Goal: Transaction & Acquisition: Purchase product/service

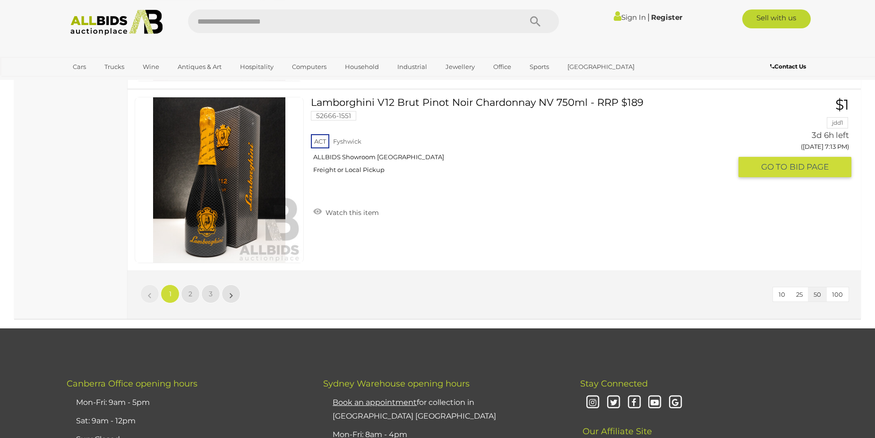
scroll to position [9105, 0]
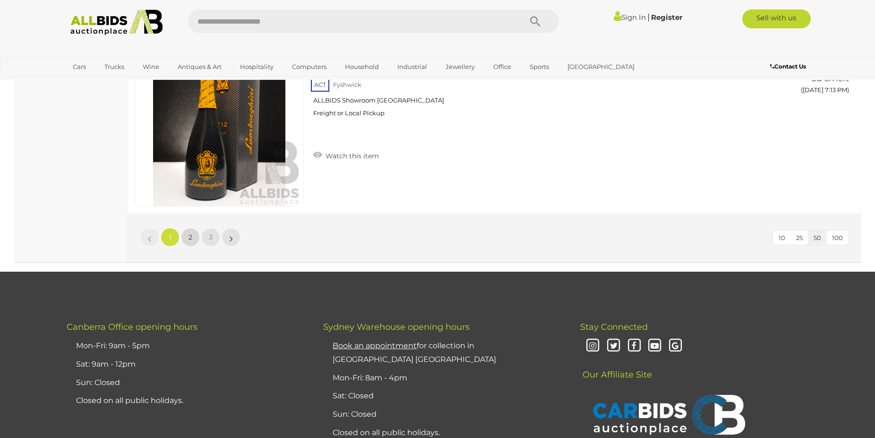
click at [193, 238] on link "2" at bounding box center [190, 237] width 19 height 19
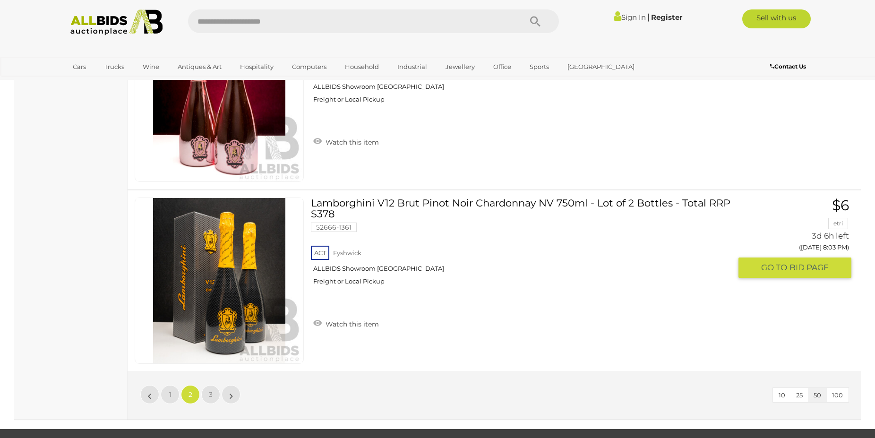
scroll to position [9140, 0]
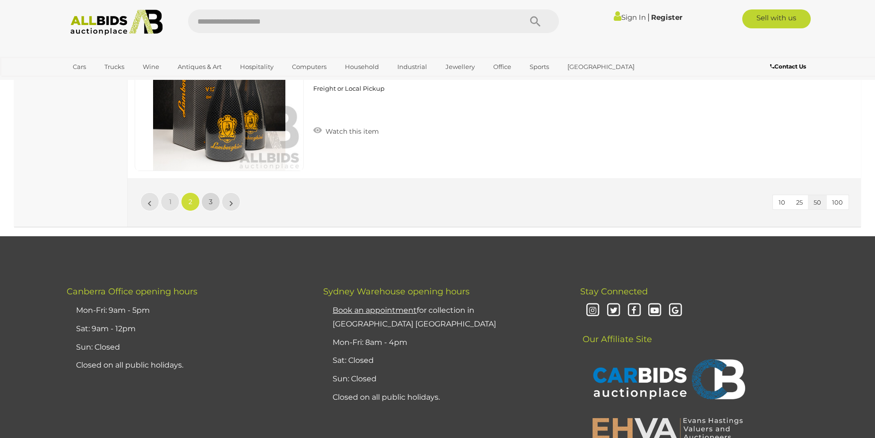
click at [208, 203] on link "3" at bounding box center [210, 201] width 19 height 19
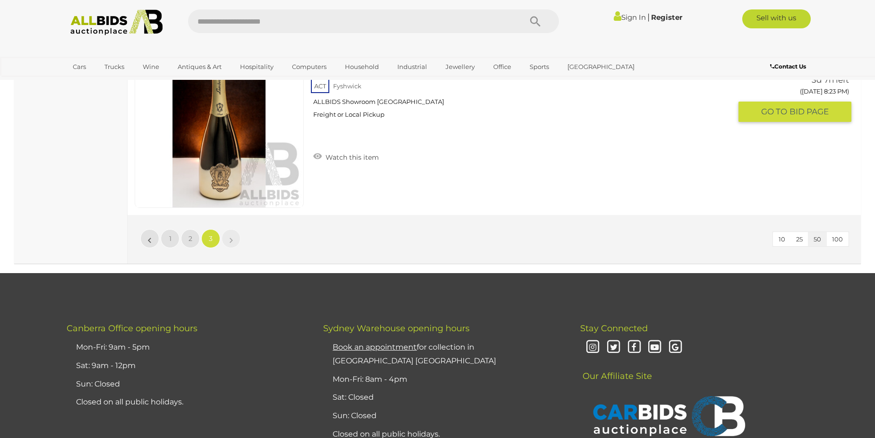
scroll to position [3841, 0]
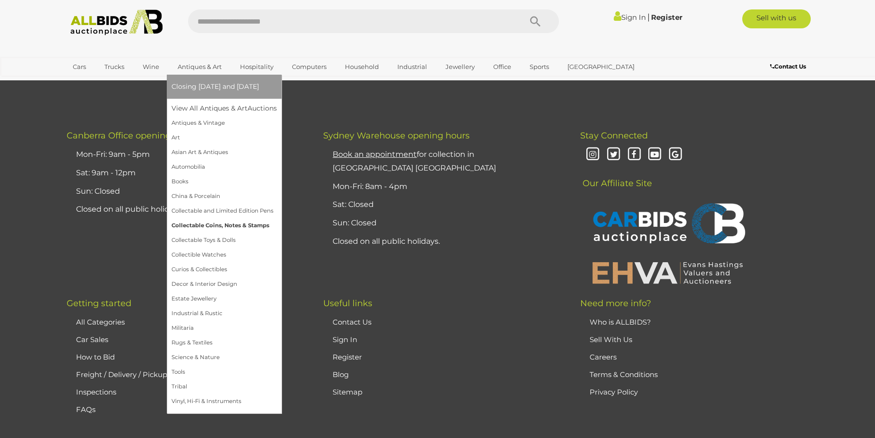
click at [196, 225] on link "Collectable Coins, Notes & Stamps" at bounding box center [223, 225] width 105 height 15
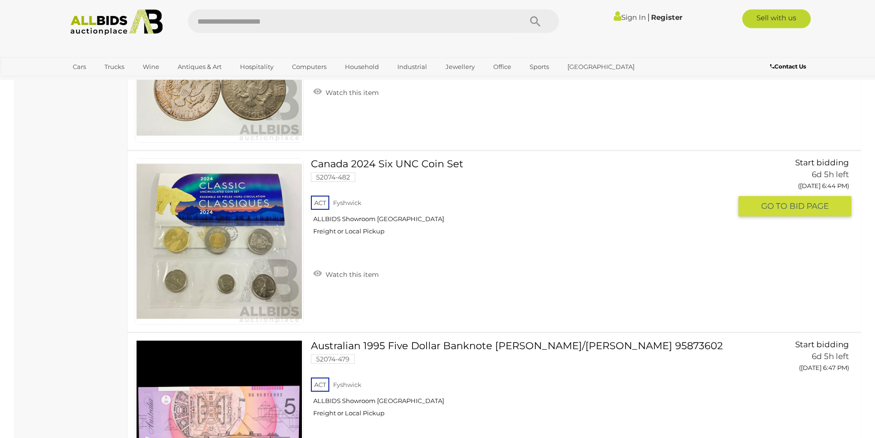
scroll to position [3276, 0]
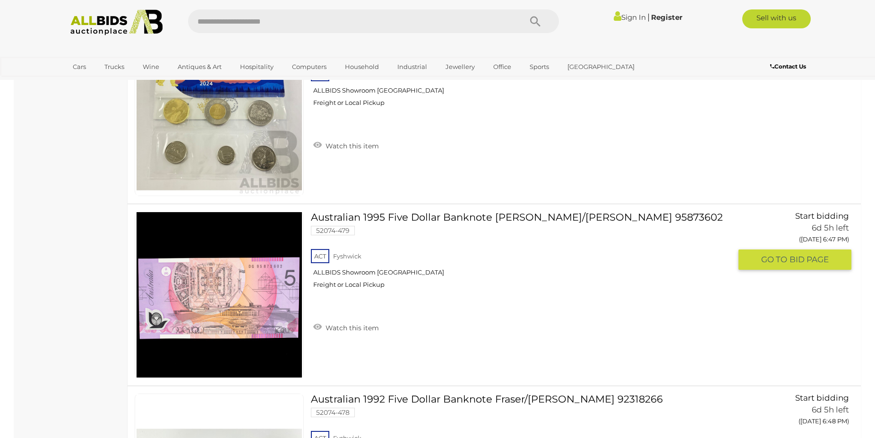
click at [217, 276] on link at bounding box center [219, 295] width 169 height 166
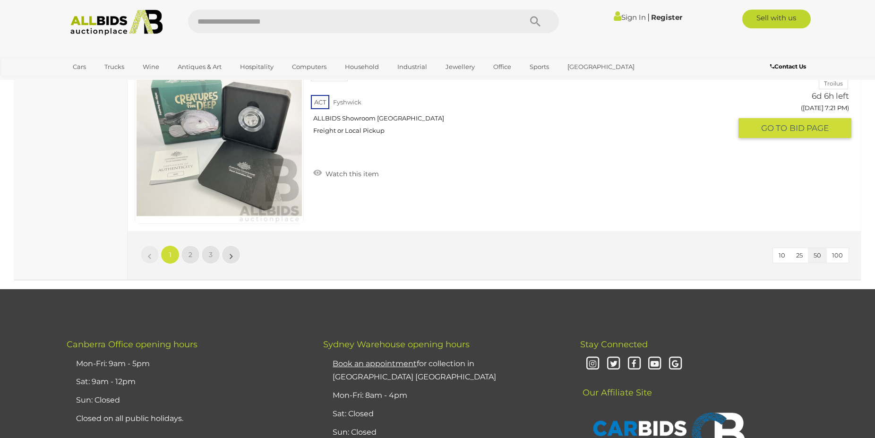
scroll to position [9067, 0]
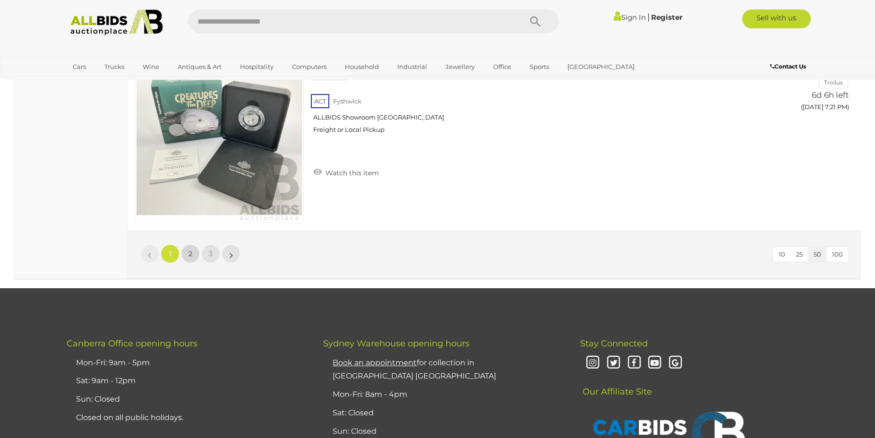
click at [193, 260] on link "2" at bounding box center [190, 253] width 19 height 19
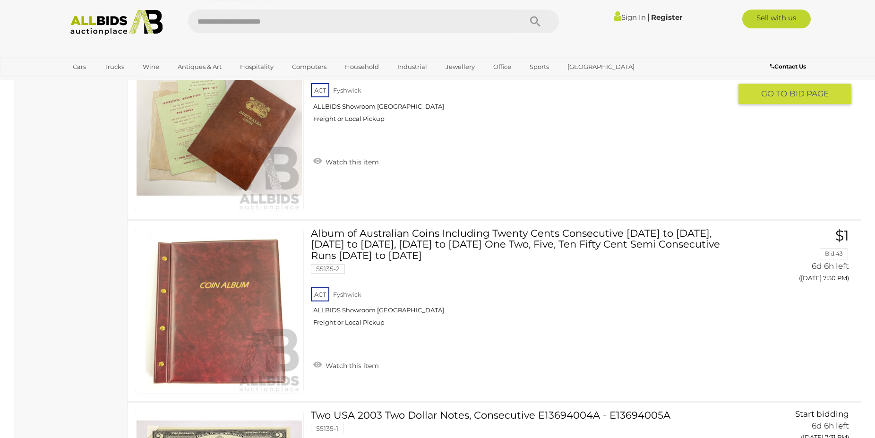
scroll to position [1171, 0]
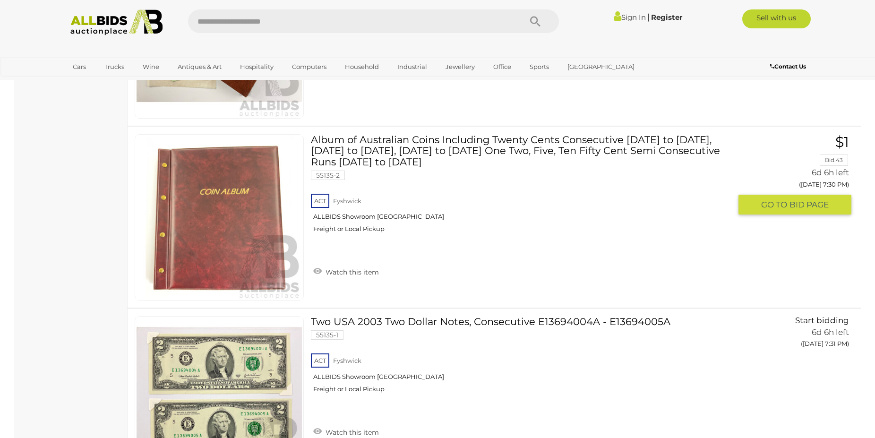
click at [241, 236] on img at bounding box center [218, 217] width 165 height 165
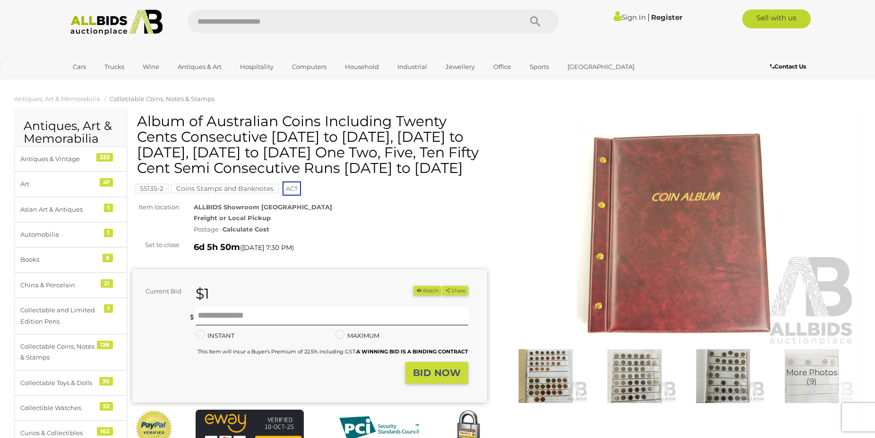
click at [541, 364] on img at bounding box center [545, 376] width 84 height 54
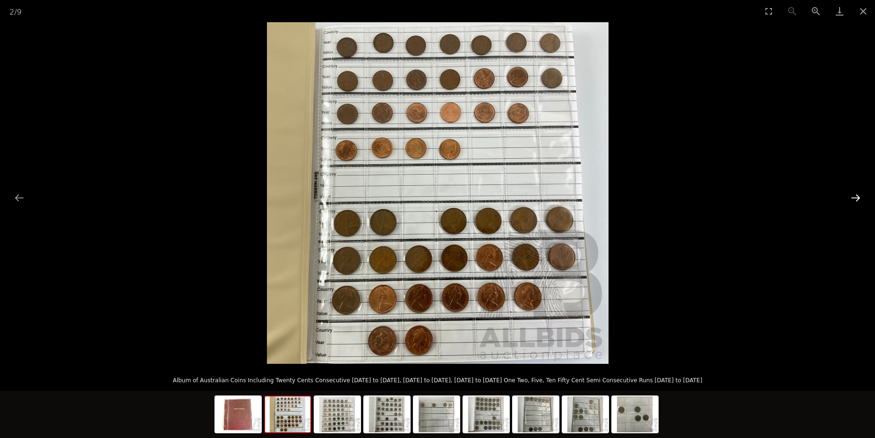
click at [857, 195] on button "Next slide" at bounding box center [855, 197] width 20 height 18
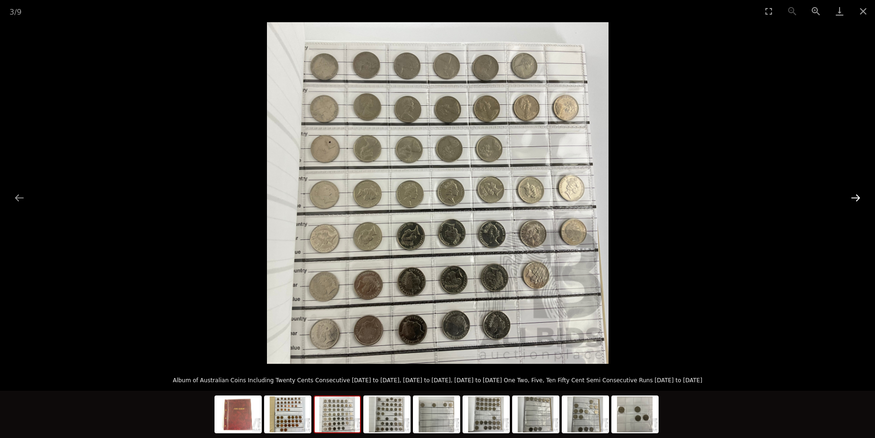
click at [857, 195] on button "Next slide" at bounding box center [855, 197] width 20 height 18
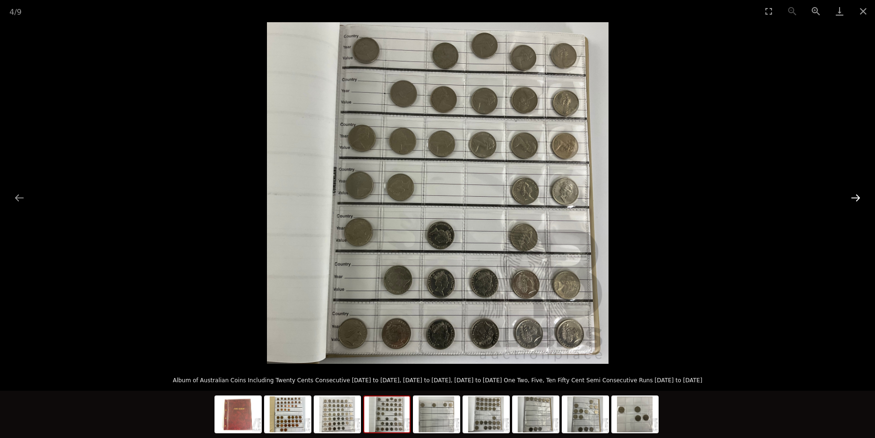
click at [857, 195] on button "Next slide" at bounding box center [855, 197] width 20 height 18
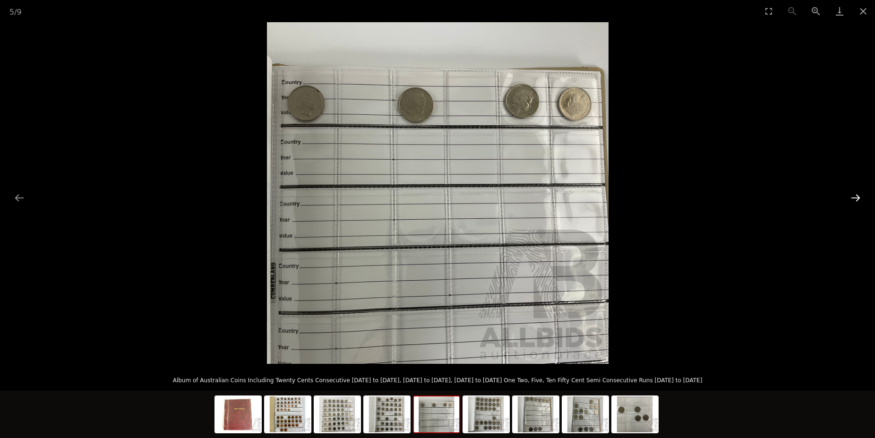
click at [857, 195] on button "Next slide" at bounding box center [855, 197] width 20 height 18
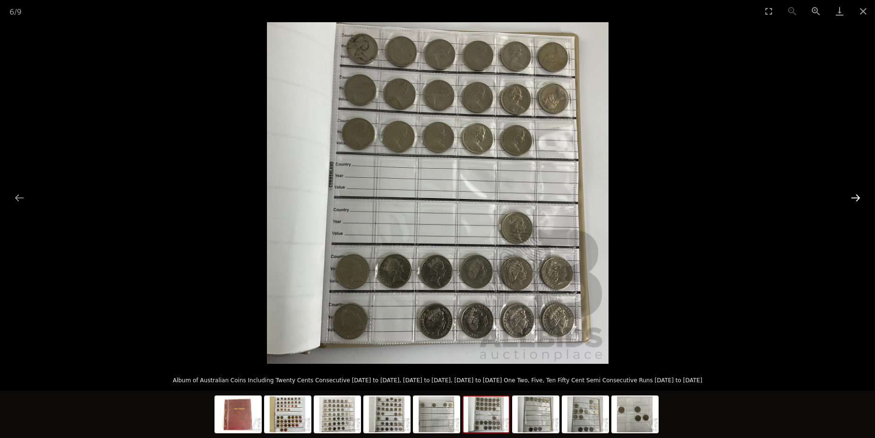
click at [857, 195] on button "Next slide" at bounding box center [855, 197] width 20 height 18
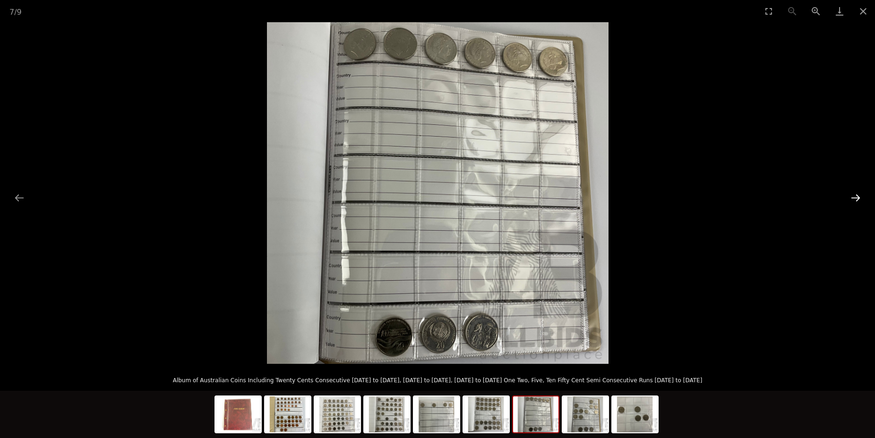
click at [857, 195] on button "Next slide" at bounding box center [855, 197] width 20 height 18
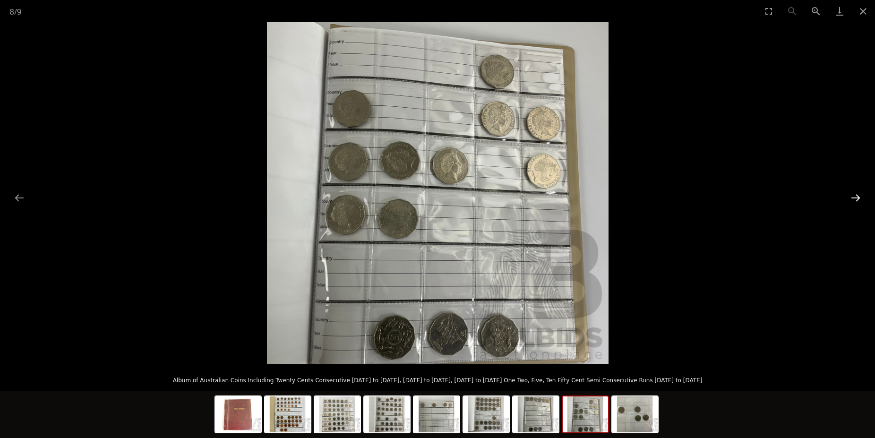
click at [857, 195] on button "Next slide" at bounding box center [855, 197] width 20 height 18
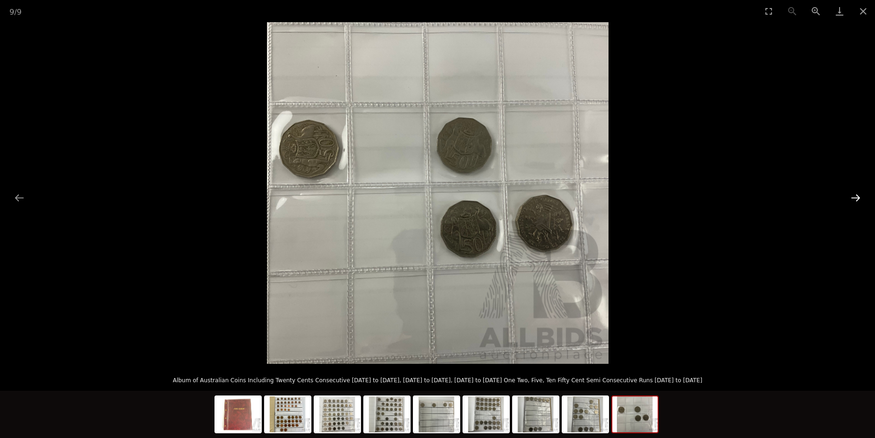
click at [857, 195] on button "Next slide" at bounding box center [855, 197] width 20 height 18
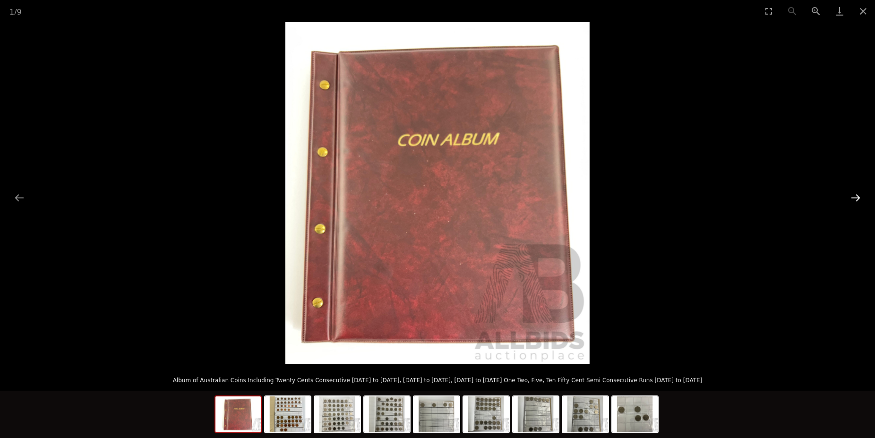
scroll to position [96, 0]
click at [337, 424] on img at bounding box center [337, 414] width 45 height 36
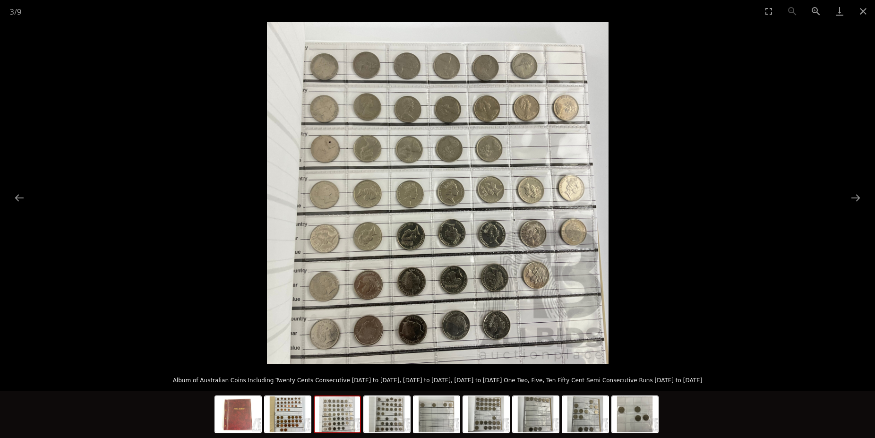
click at [520, 234] on img at bounding box center [437, 192] width 341 height 341
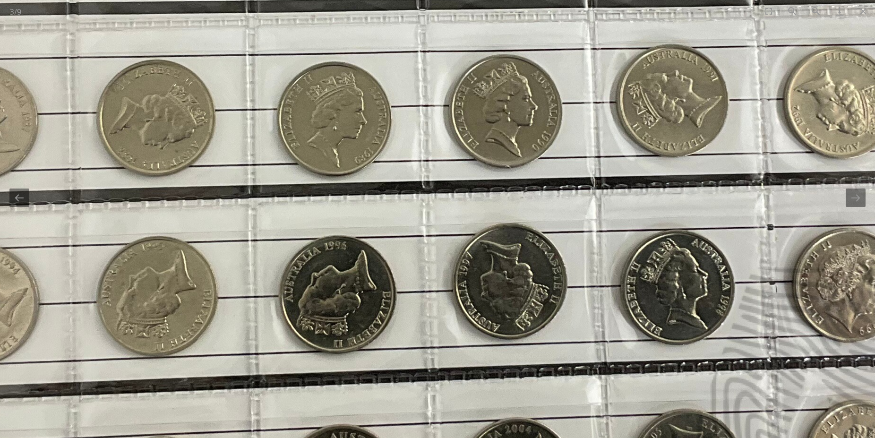
drag, startPoint x: 58, startPoint y: 178, endPoint x: 377, endPoint y: 189, distance: 319.0
click at [366, 189] on img at bounding box center [450, 115] width 1428 height 1428
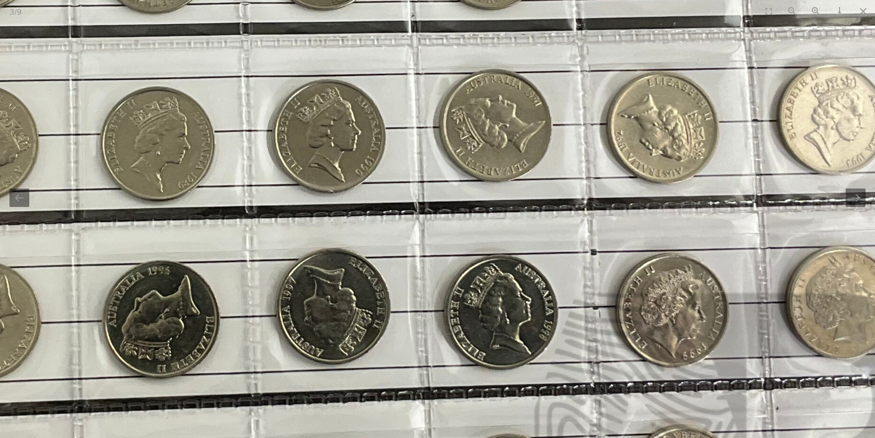
drag, startPoint x: 631, startPoint y: 136, endPoint x: 189, endPoint y: 159, distance: 442.2
click at [189, 159] on img at bounding box center [273, 140] width 1428 height 1428
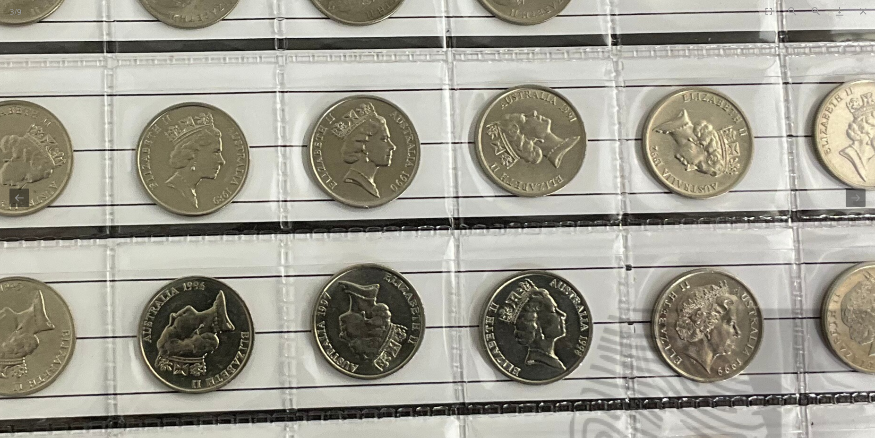
drag, startPoint x: 144, startPoint y: 178, endPoint x: 260, endPoint y: 188, distance: 116.7
click at [260, 188] on img at bounding box center [308, 155] width 1428 height 1428
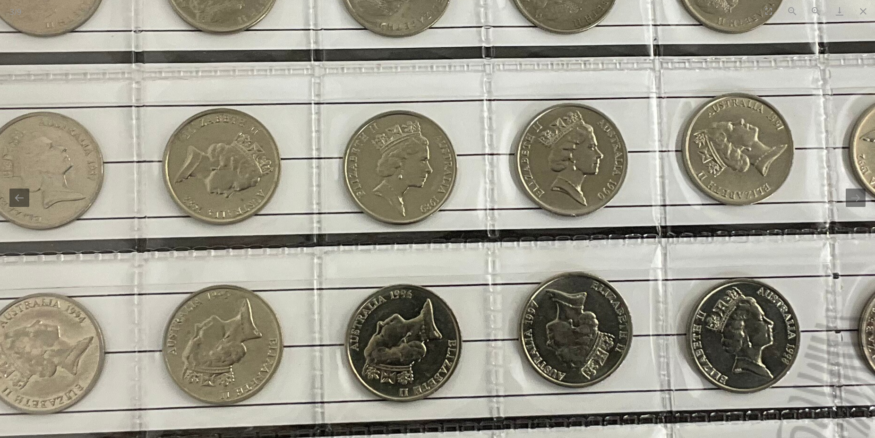
drag, startPoint x: 136, startPoint y: 197, endPoint x: 250, endPoint y: 206, distance: 114.2
click at [250, 206] on img at bounding box center [516, 163] width 1428 height 1428
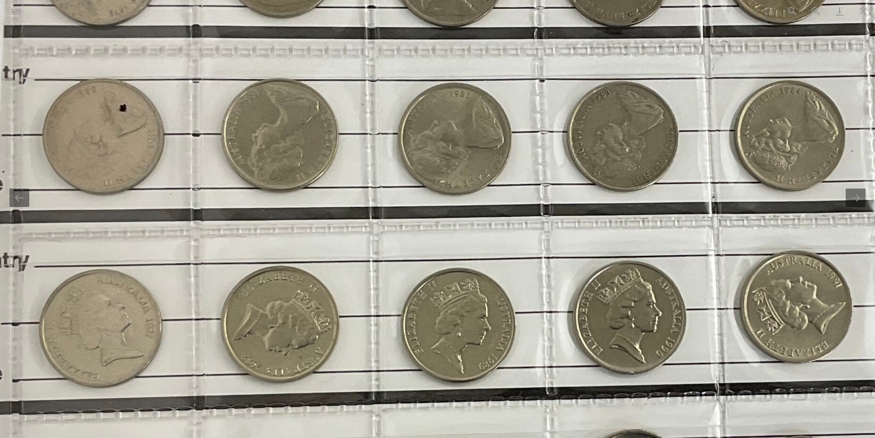
drag, startPoint x: 277, startPoint y: 93, endPoint x: 267, endPoint y: 265, distance: 172.6
click at [267, 265] on img at bounding box center [574, 321] width 1428 height 1428
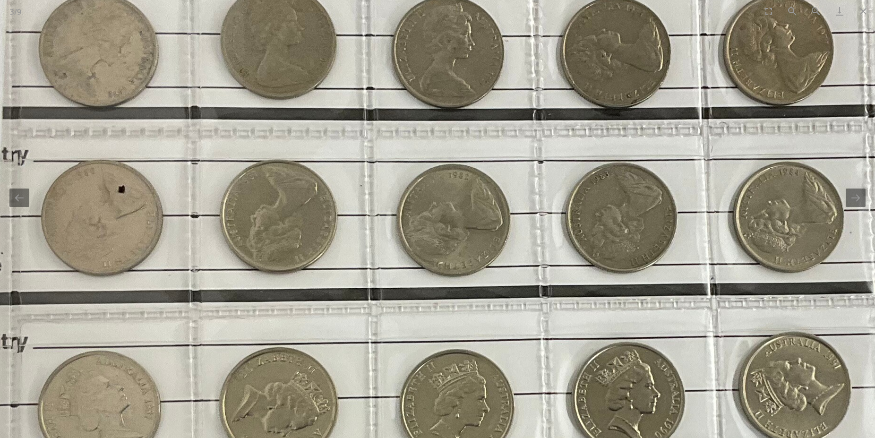
drag, startPoint x: 360, startPoint y: 356, endPoint x: 359, endPoint y: 287, distance: 69.0
click at [359, 287] on img at bounding box center [572, 402] width 1428 height 1428
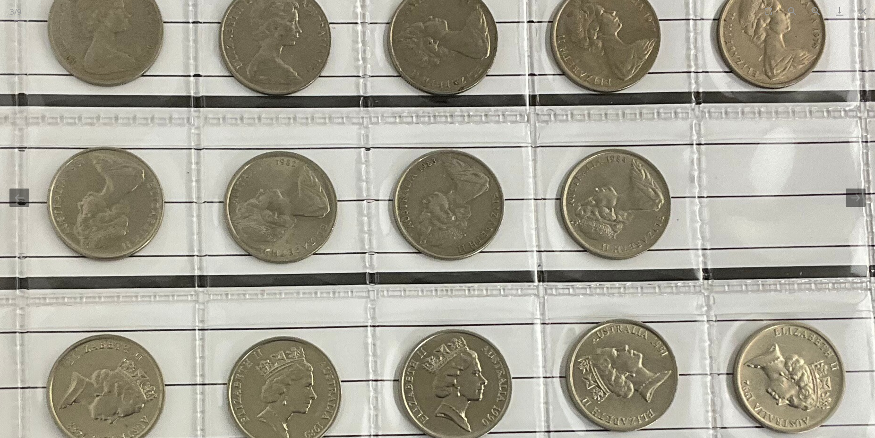
drag, startPoint x: 757, startPoint y: 221, endPoint x: 422, endPoint y: 225, distance: 334.4
click at [526, 222] on img at bounding box center [399, 389] width 1428 height 1428
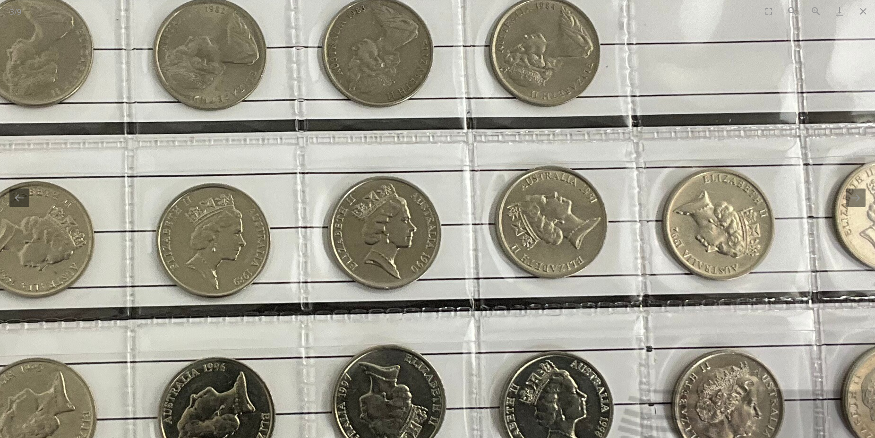
drag, startPoint x: 325, startPoint y: 283, endPoint x: 417, endPoint y: 154, distance: 158.2
click at [417, 154] on img at bounding box center [329, 236] width 1428 height 1428
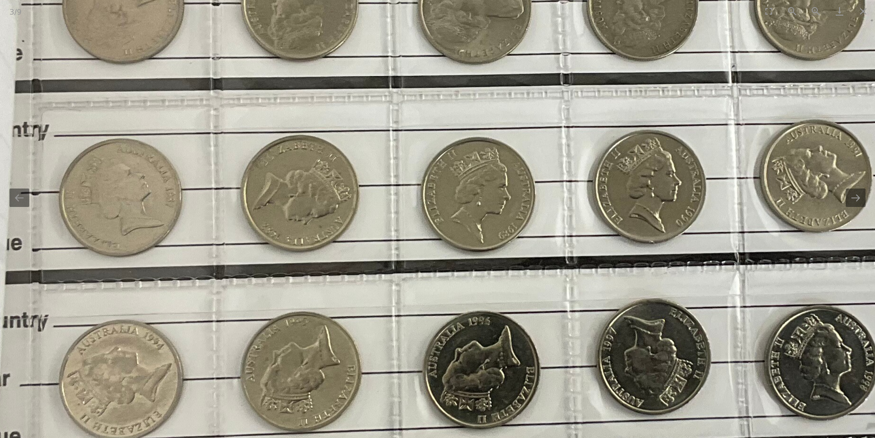
drag, startPoint x: 282, startPoint y: 176, endPoint x: 519, endPoint y: 210, distance: 239.5
click at [519, 210] on img at bounding box center [594, 190] width 1428 height 1428
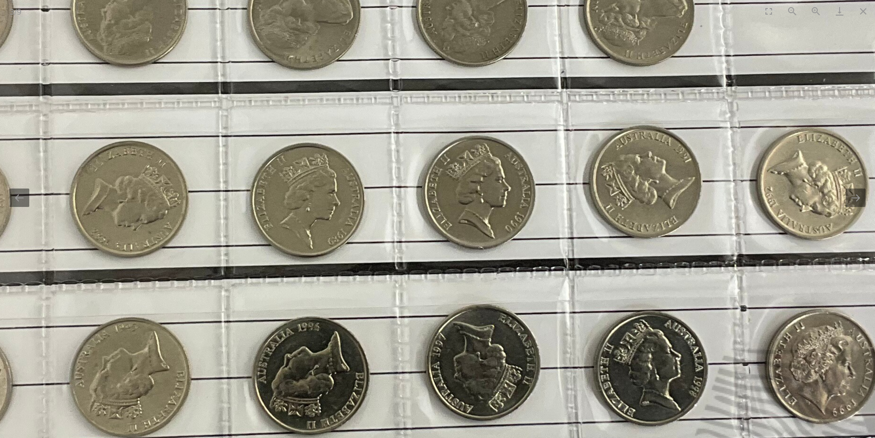
drag, startPoint x: 639, startPoint y: 324, endPoint x: 349, endPoint y: 325, distance: 290.9
click at [349, 325] on img at bounding box center [423, 196] width 1428 height 1428
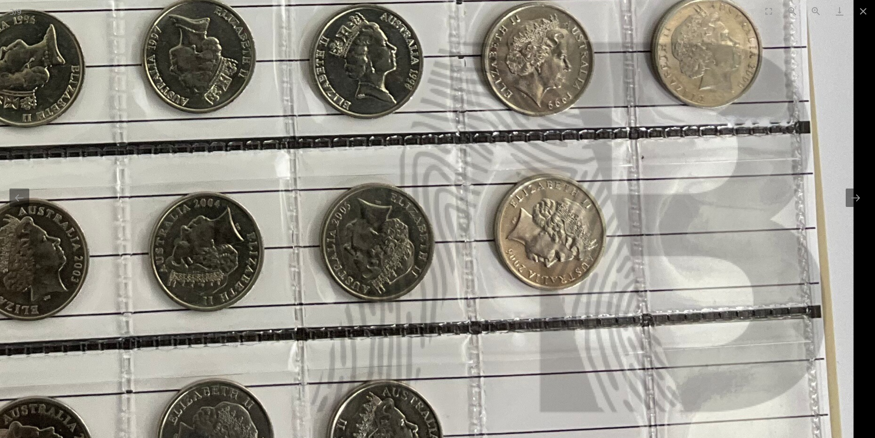
drag, startPoint x: 561, startPoint y: 367, endPoint x: 430, endPoint y: 48, distance: 345.6
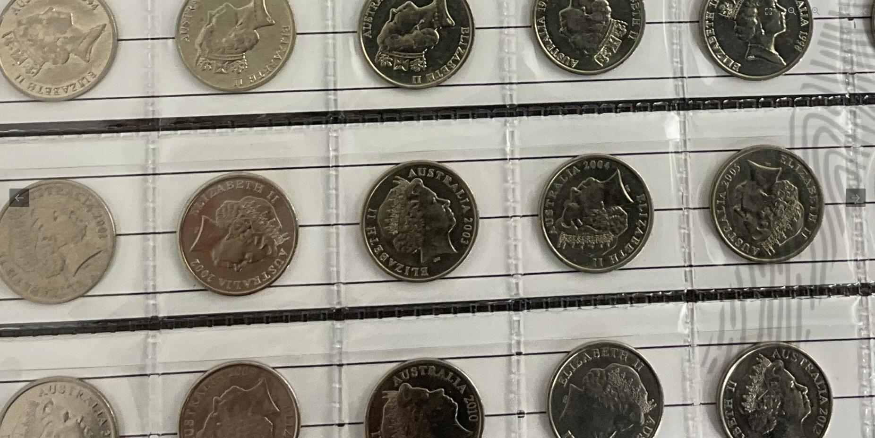
drag, startPoint x: 430, startPoint y: 48, endPoint x: 821, endPoint y: 102, distance: 394.8
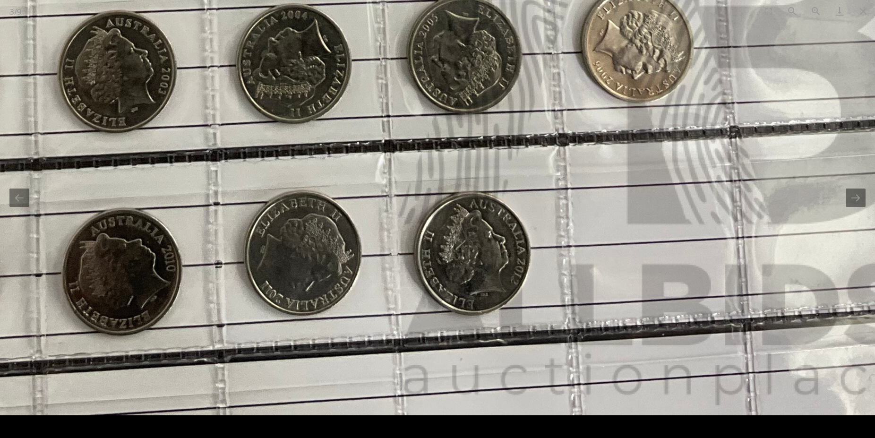
drag, startPoint x: 760, startPoint y: 347, endPoint x: 266, endPoint y: 73, distance: 564.6
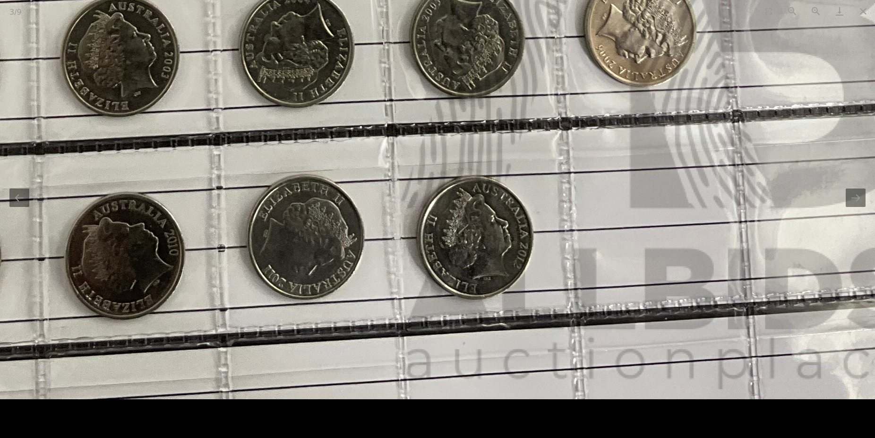
drag, startPoint x: 297, startPoint y: 273, endPoint x: 368, endPoint y: 31, distance: 252.2
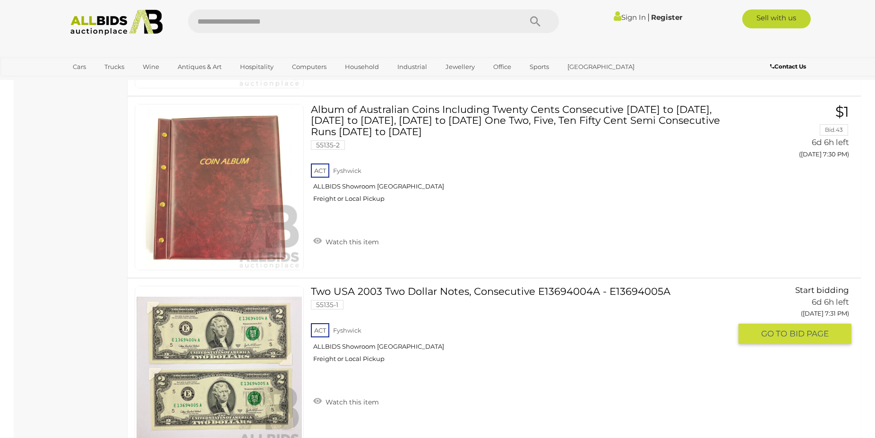
scroll to position [1201, 0]
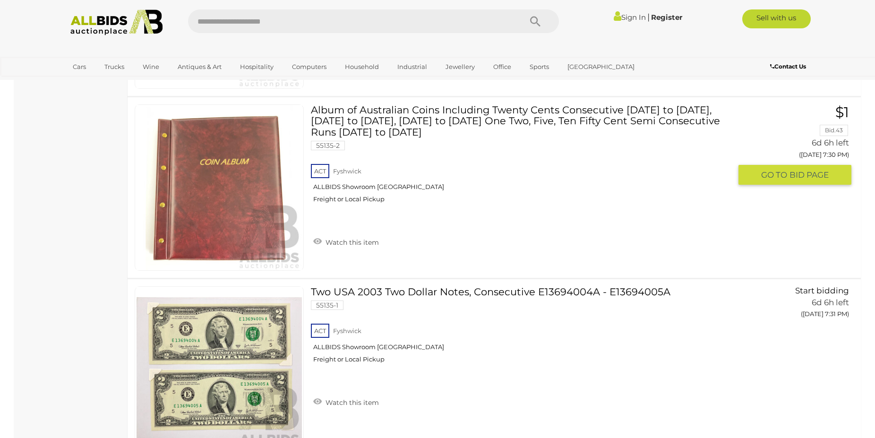
click at [239, 181] on link at bounding box center [219, 187] width 169 height 166
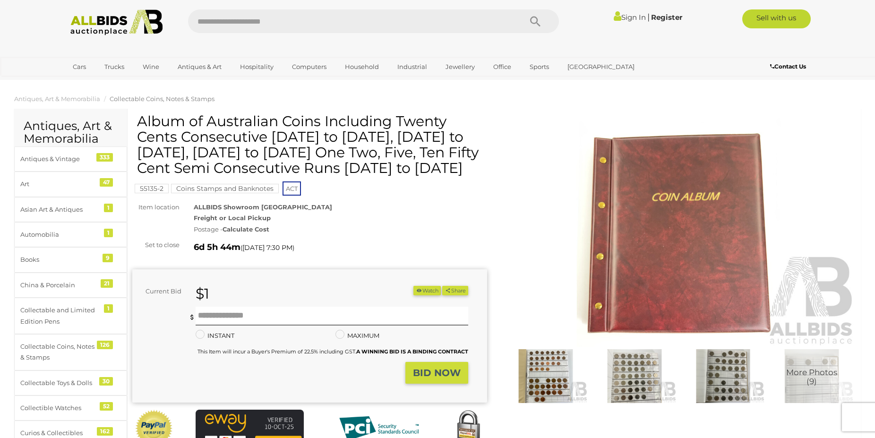
click at [724, 386] on img at bounding box center [723, 376] width 84 height 54
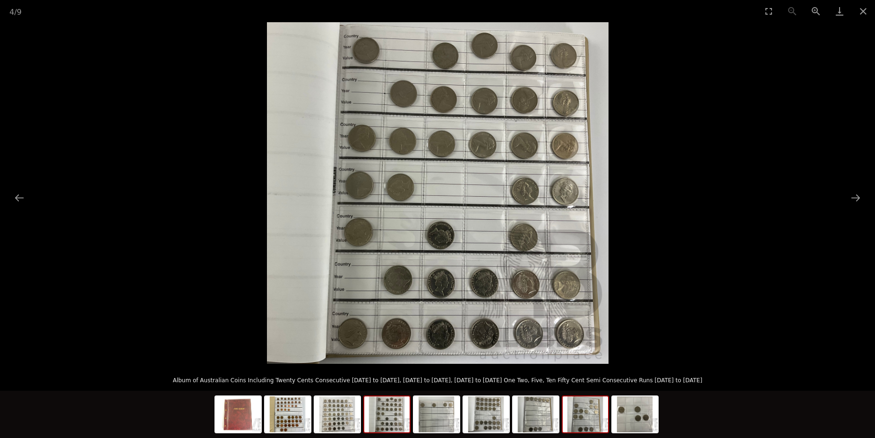
click at [590, 418] on img at bounding box center [584, 414] width 45 height 36
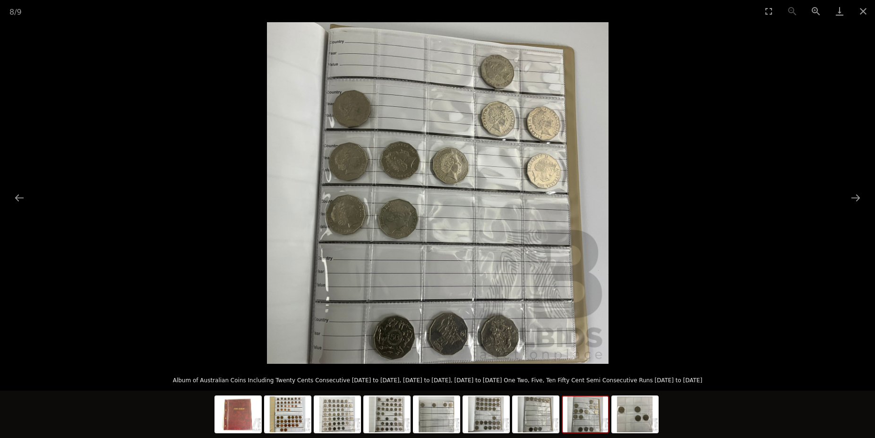
click at [484, 211] on img at bounding box center [437, 192] width 341 height 341
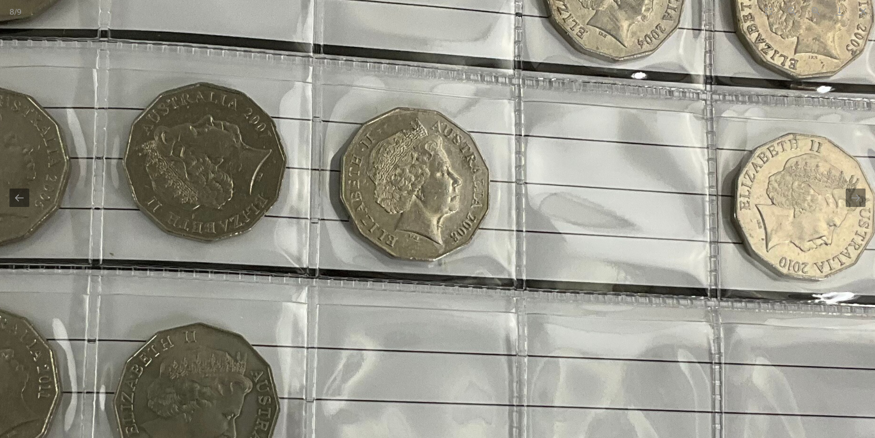
drag, startPoint x: 299, startPoint y: 131, endPoint x: 451, endPoint y: 373, distance: 285.2
click at [450, 373] on img at bounding box center [361, 298] width 1428 height 1428
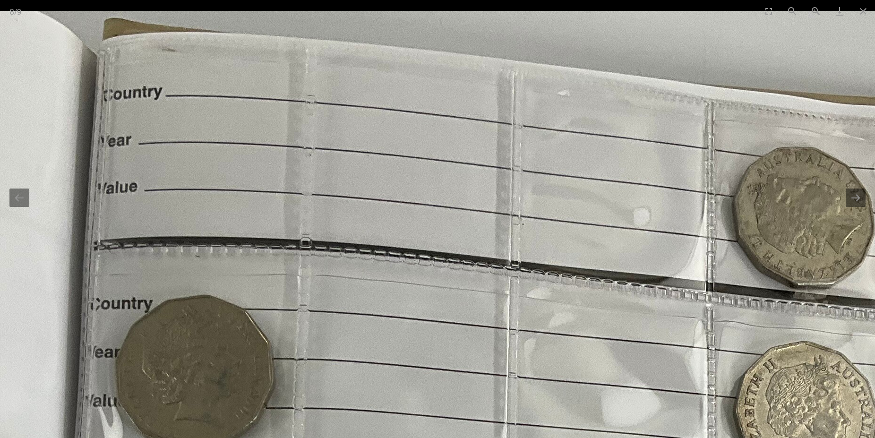
drag, startPoint x: 518, startPoint y: 120, endPoint x: 550, endPoint y: 269, distance: 151.7
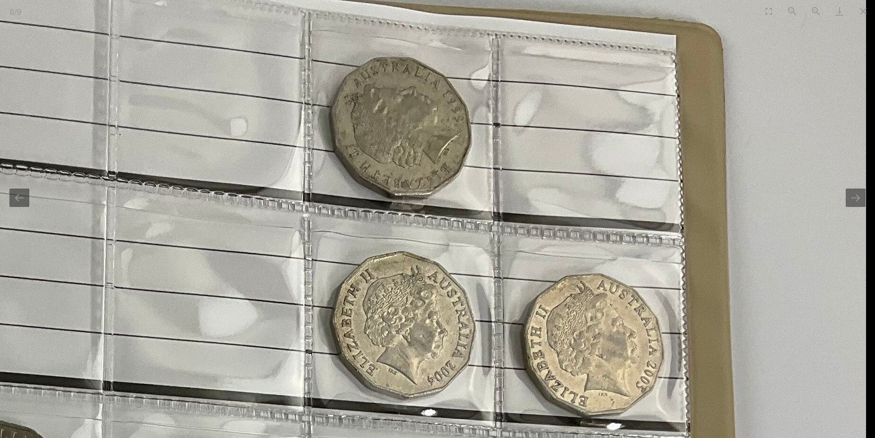
drag, startPoint x: 638, startPoint y: 254, endPoint x: 183, endPoint y: 175, distance: 461.1
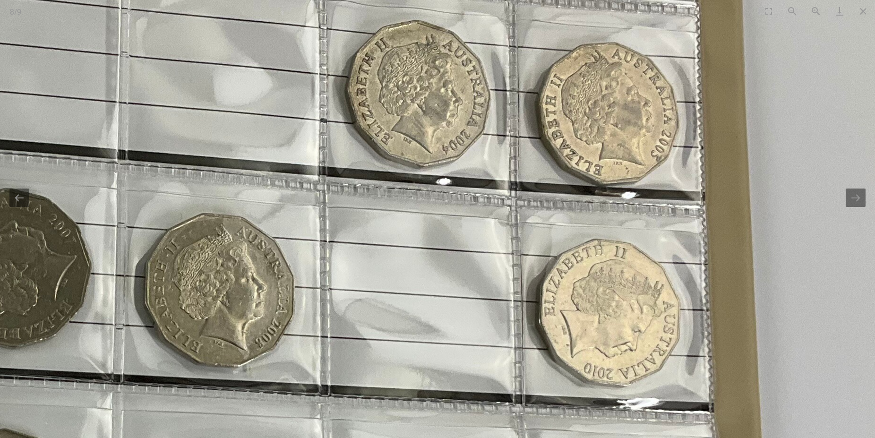
drag, startPoint x: 348, startPoint y: 295, endPoint x: 354, endPoint y: 81, distance: 214.0
click at [354, 81] on img at bounding box center [166, 404] width 1428 height 1428
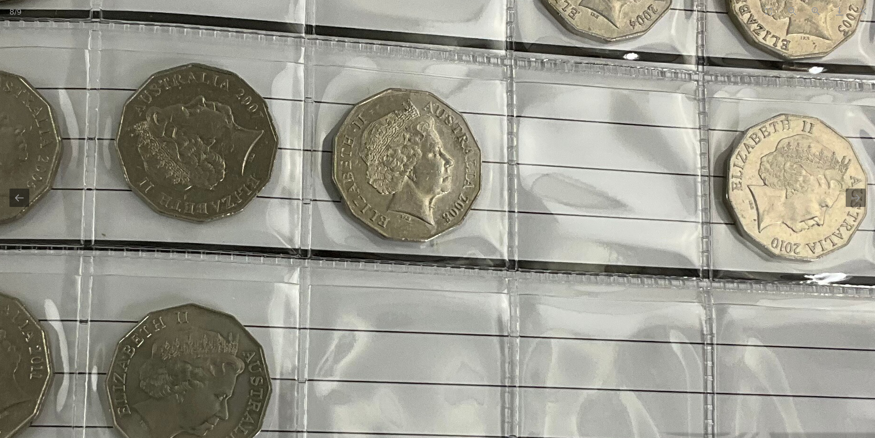
drag, startPoint x: 288, startPoint y: 151, endPoint x: 476, endPoint y: 189, distance: 192.4
click at [476, 189] on img at bounding box center [353, 279] width 1428 height 1428
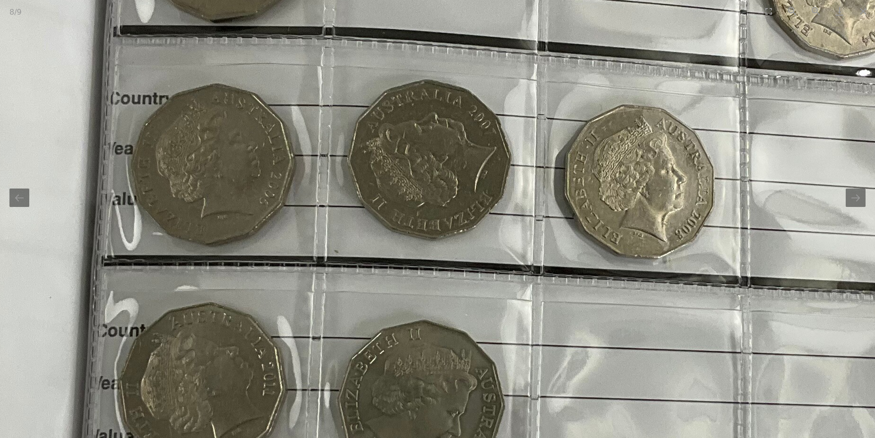
drag, startPoint x: 329, startPoint y: 188, endPoint x: 493, endPoint y: 202, distance: 164.5
click at [493, 202] on img at bounding box center [586, 296] width 1428 height 1428
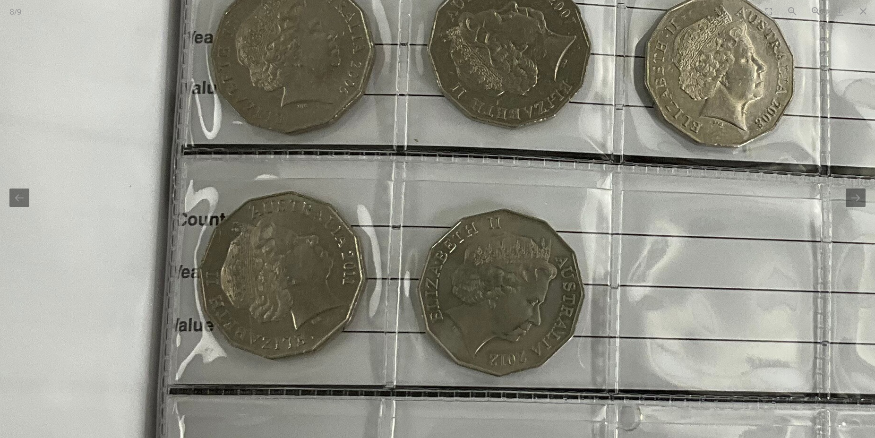
drag, startPoint x: 385, startPoint y: 314, endPoint x: 309, endPoint y: 147, distance: 183.5
click at [309, 147] on img at bounding box center [666, 185] width 1428 height 1428
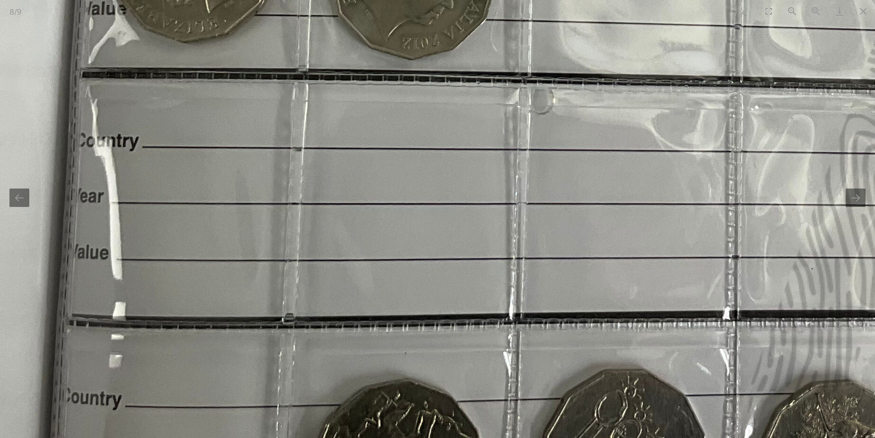
drag, startPoint x: 345, startPoint y: 247, endPoint x: 306, endPoint y: 72, distance: 178.6
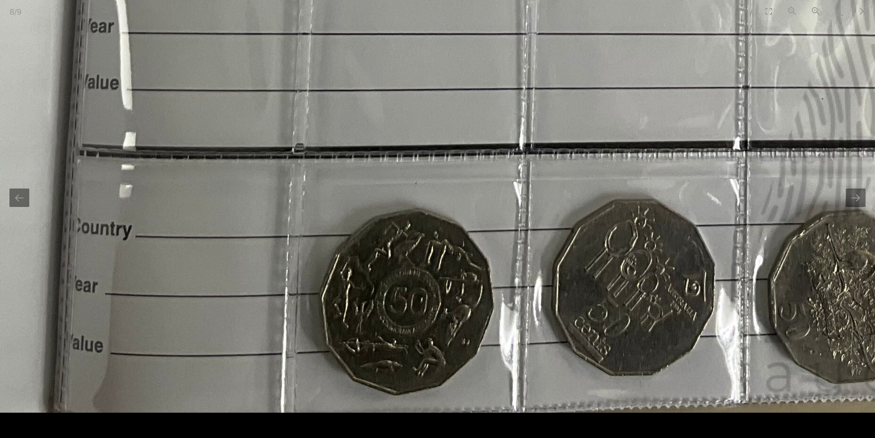
drag, startPoint x: 353, startPoint y: 263, endPoint x: 375, endPoint y: 74, distance: 189.7
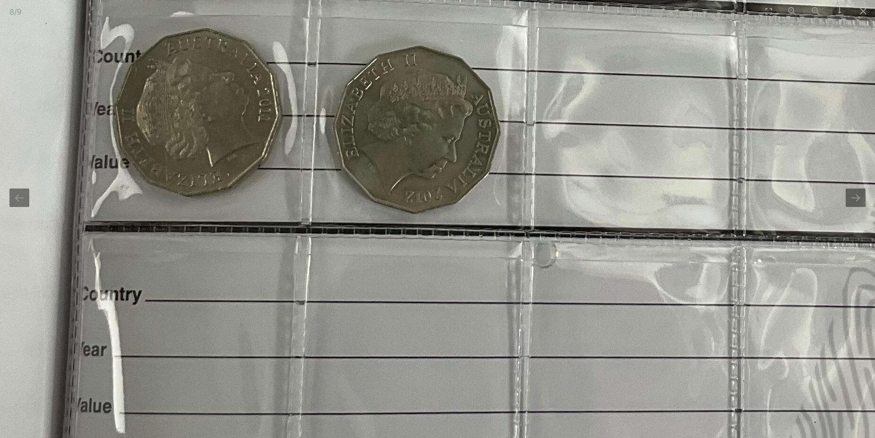
drag, startPoint x: 384, startPoint y: 51, endPoint x: 370, endPoint y: 349, distance: 298.3
click at [370, 349] on img at bounding box center [581, 22] width 1428 height 1428
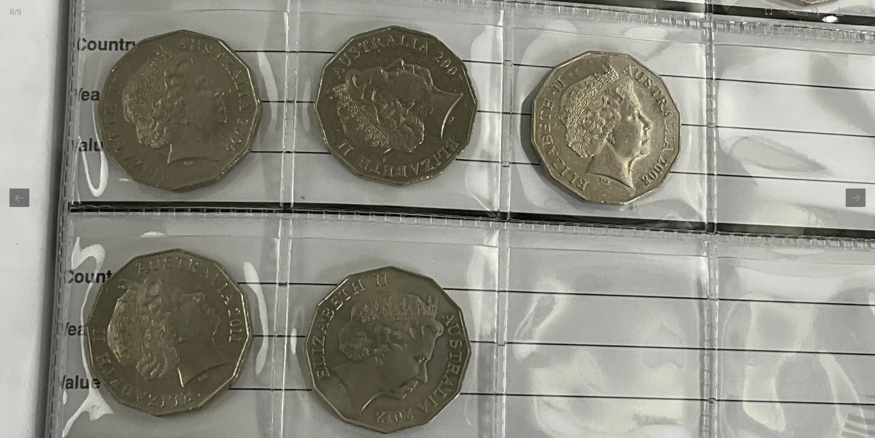
drag, startPoint x: 341, startPoint y: 135, endPoint x: 313, endPoint y: 227, distance: 96.0
click at [313, 227] on img at bounding box center [552, 242] width 1428 height 1428
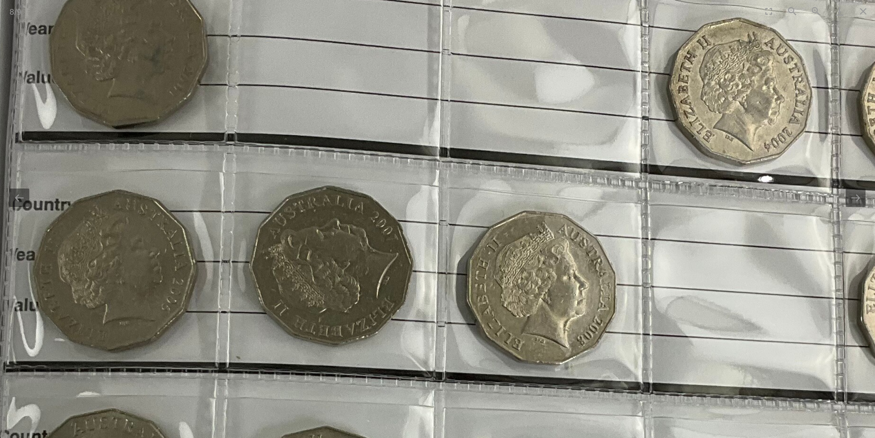
drag, startPoint x: 348, startPoint y: 150, endPoint x: 286, endPoint y: 283, distance: 146.9
click at [286, 283] on img at bounding box center [488, 402] width 1428 height 1428
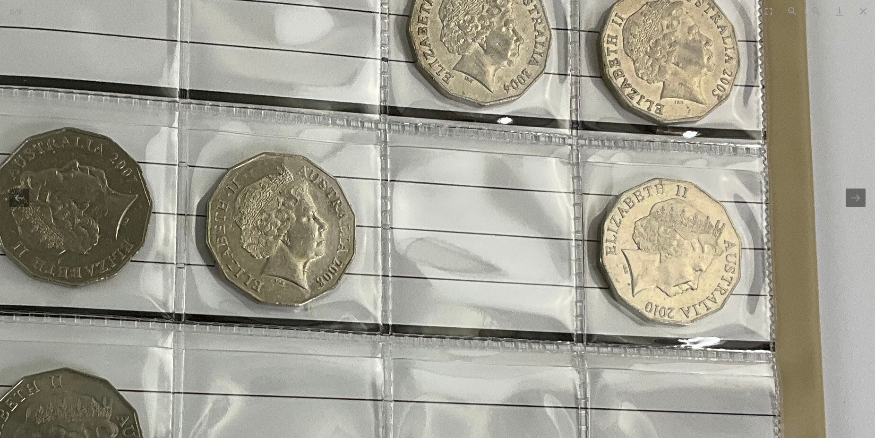
drag, startPoint x: 507, startPoint y: 290, endPoint x: 262, endPoint y: 160, distance: 277.6
click at [262, 160] on img at bounding box center [227, 343] width 1428 height 1428
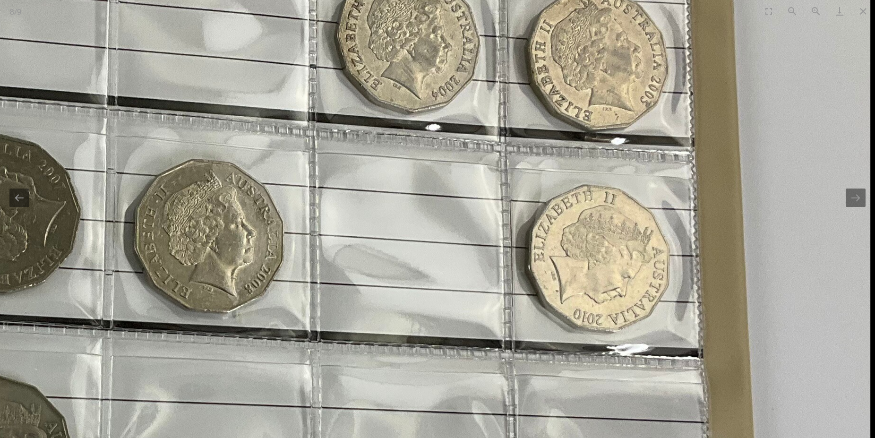
drag, startPoint x: 489, startPoint y: 51, endPoint x: 453, endPoint y: 142, distance: 97.1
click at [453, 142] on img at bounding box center [156, 350] width 1428 height 1428
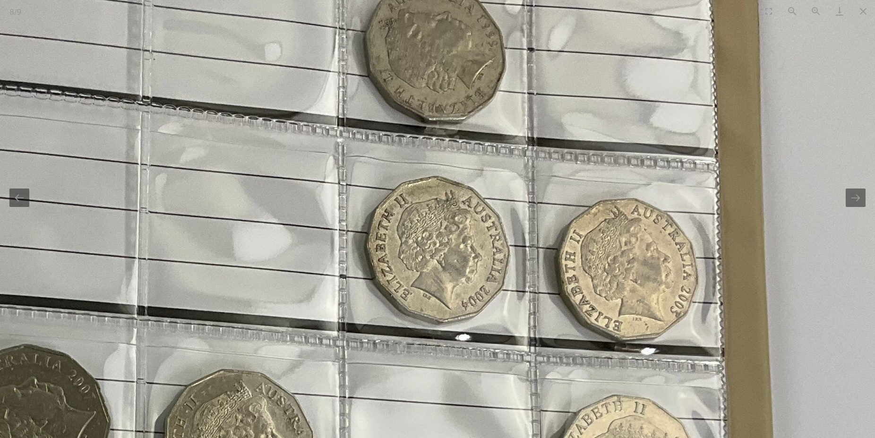
drag, startPoint x: 426, startPoint y: 168, endPoint x: 450, endPoint y: 298, distance: 132.1
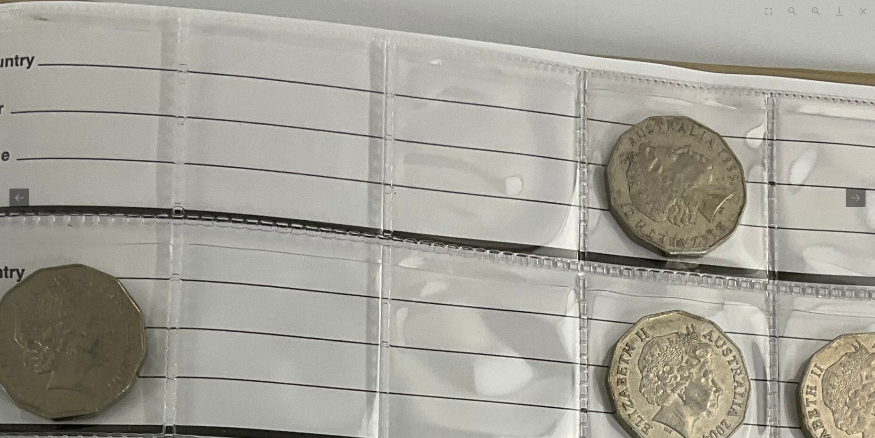
drag, startPoint x: 366, startPoint y: 210, endPoint x: 653, endPoint y: 263, distance: 291.9
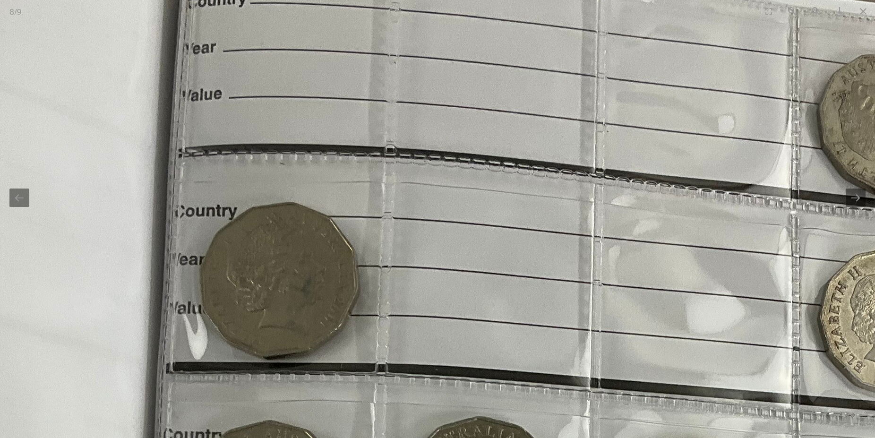
drag, startPoint x: 604, startPoint y: 319, endPoint x: 565, endPoint y: 190, distance: 134.8
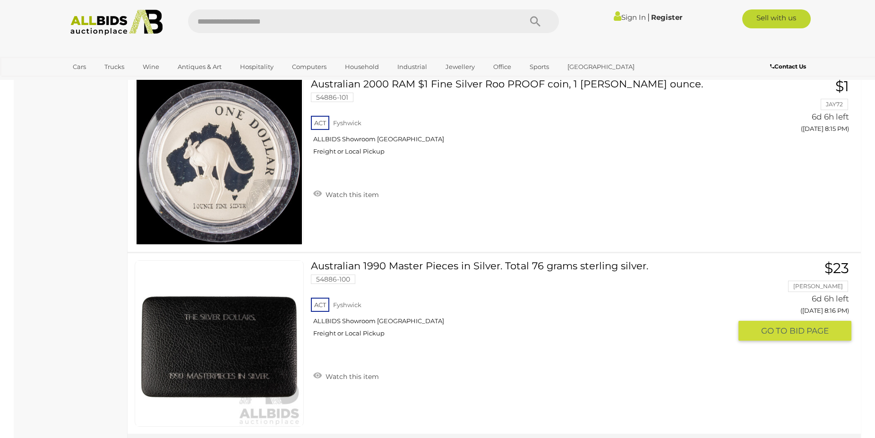
scroll to position [9105, 0]
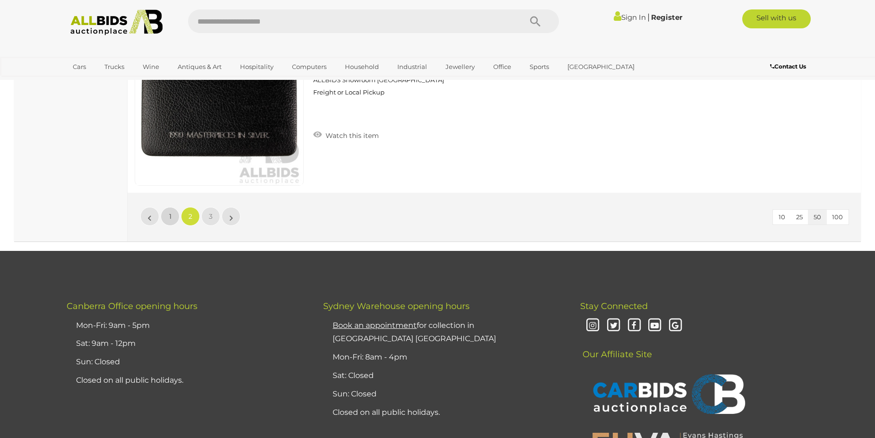
click at [169, 218] on link "1" at bounding box center [170, 216] width 19 height 19
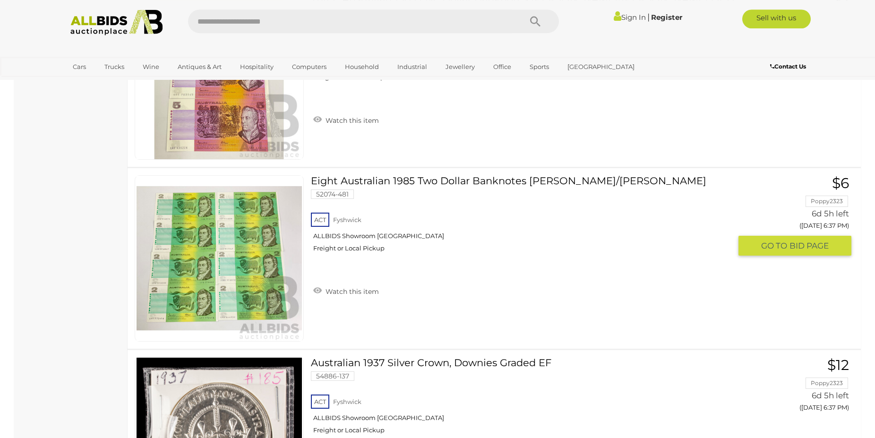
scroll to position [1508, 0]
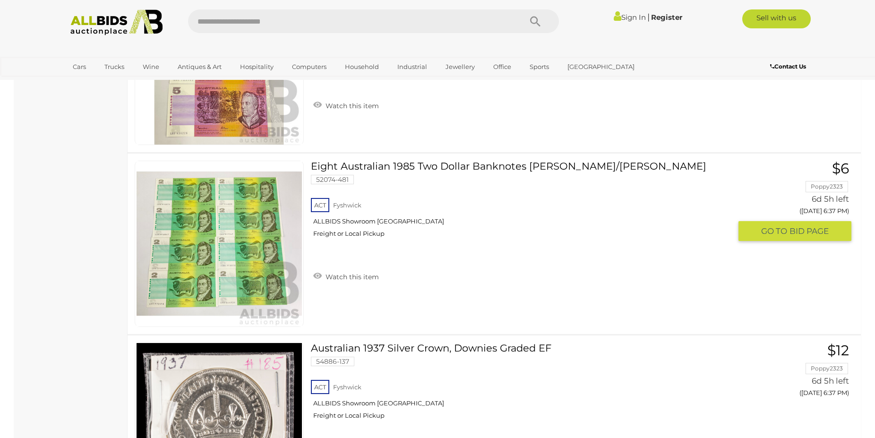
click at [236, 234] on link at bounding box center [219, 244] width 169 height 166
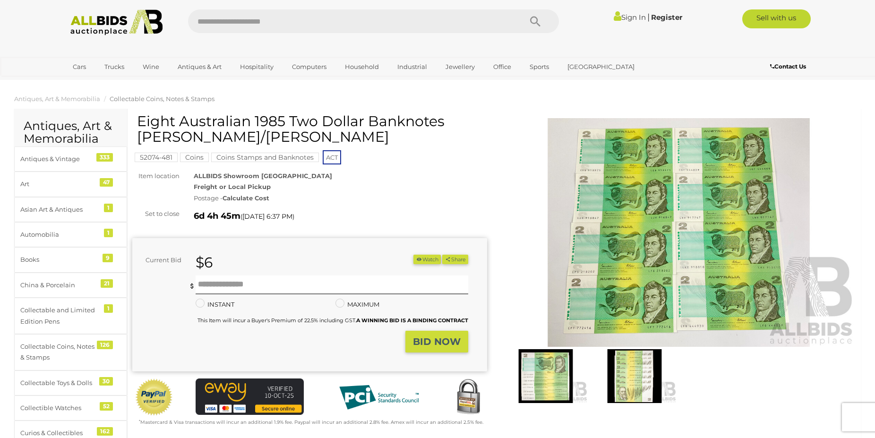
click at [667, 245] on img at bounding box center [678, 232] width 355 height 229
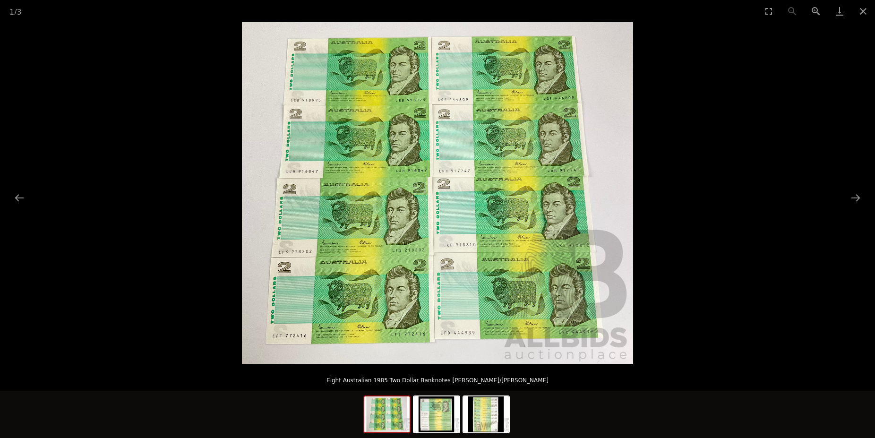
click at [294, 261] on img at bounding box center [437, 192] width 391 height 341
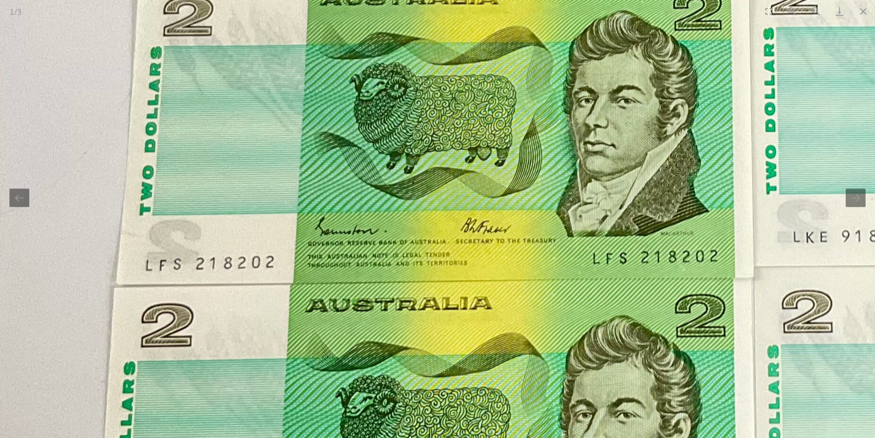
scroll to position [241, 0]
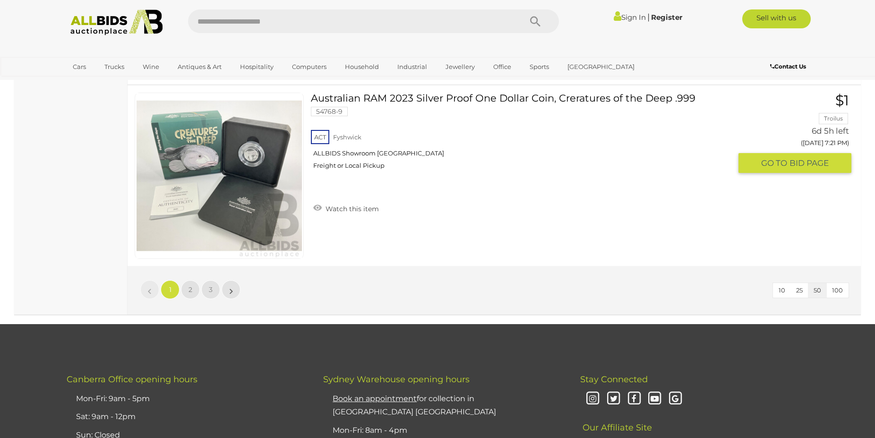
scroll to position [9224, 0]
